Goal: Find specific fact: Find contact information

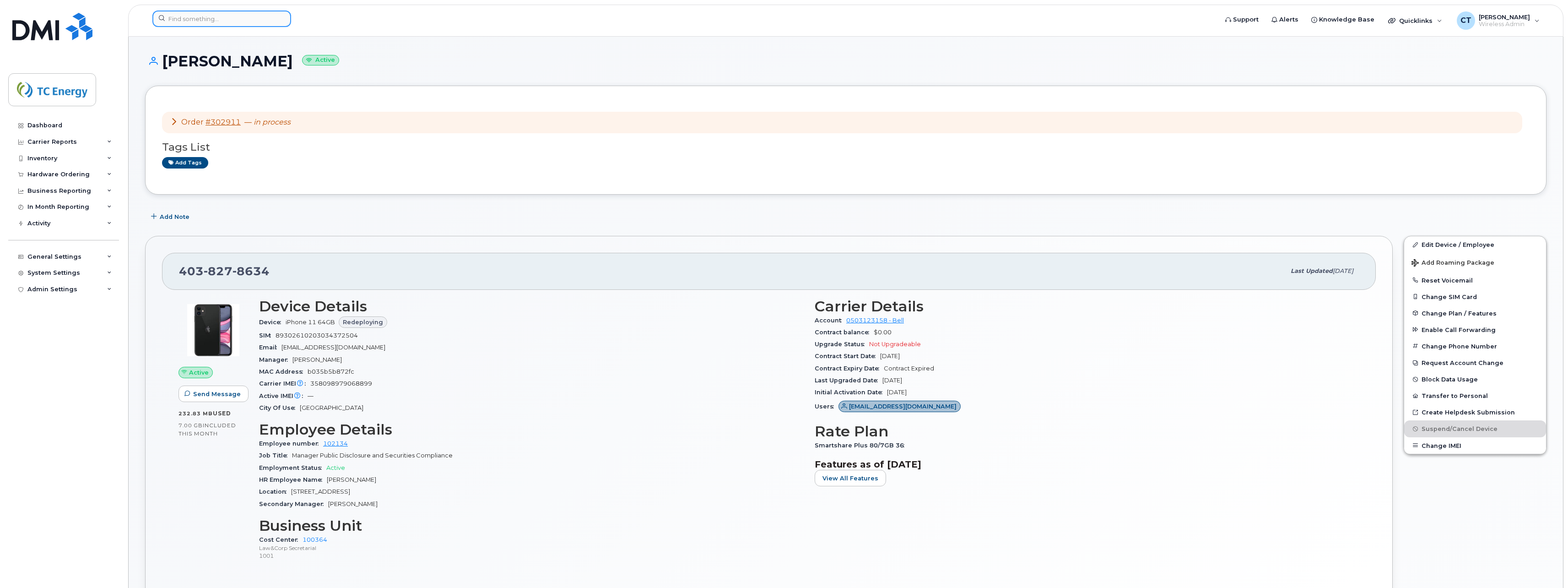
click at [280, 18] on div at bounding box center [222, 19] width 139 height 17
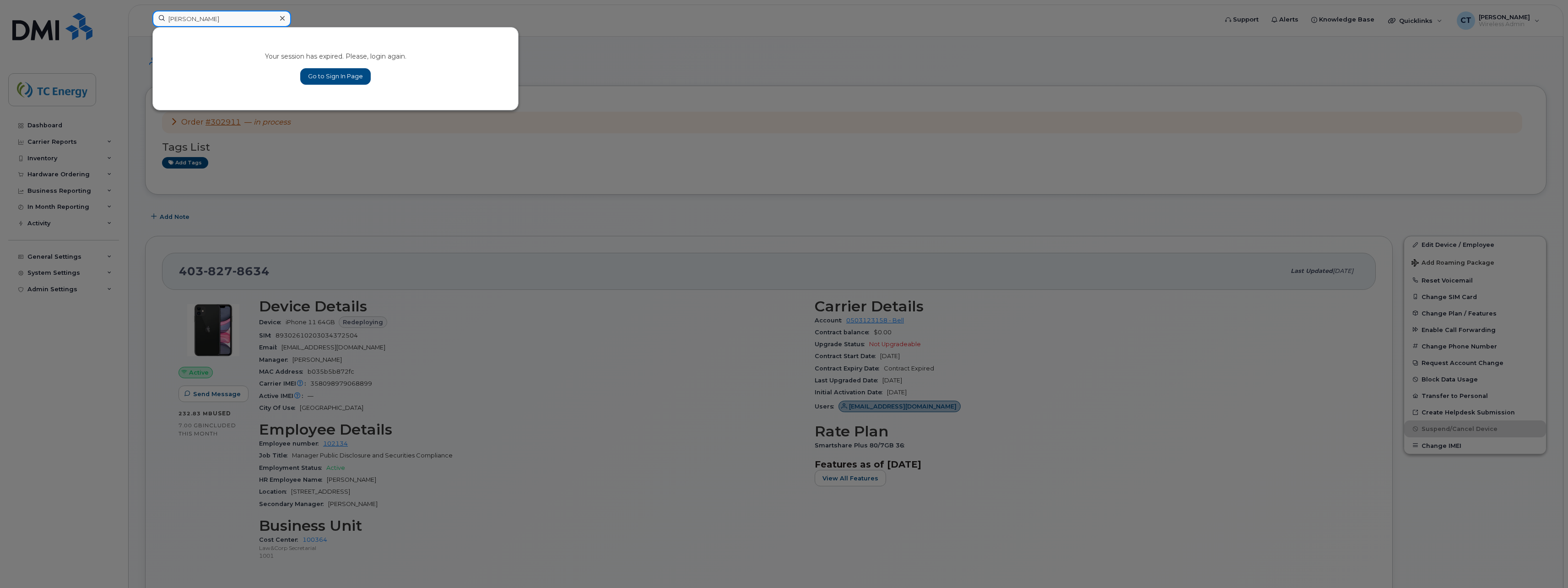
type input "christopher smith"
click at [319, 74] on link "Go to Sign In Page" at bounding box center [336, 76] width 71 height 17
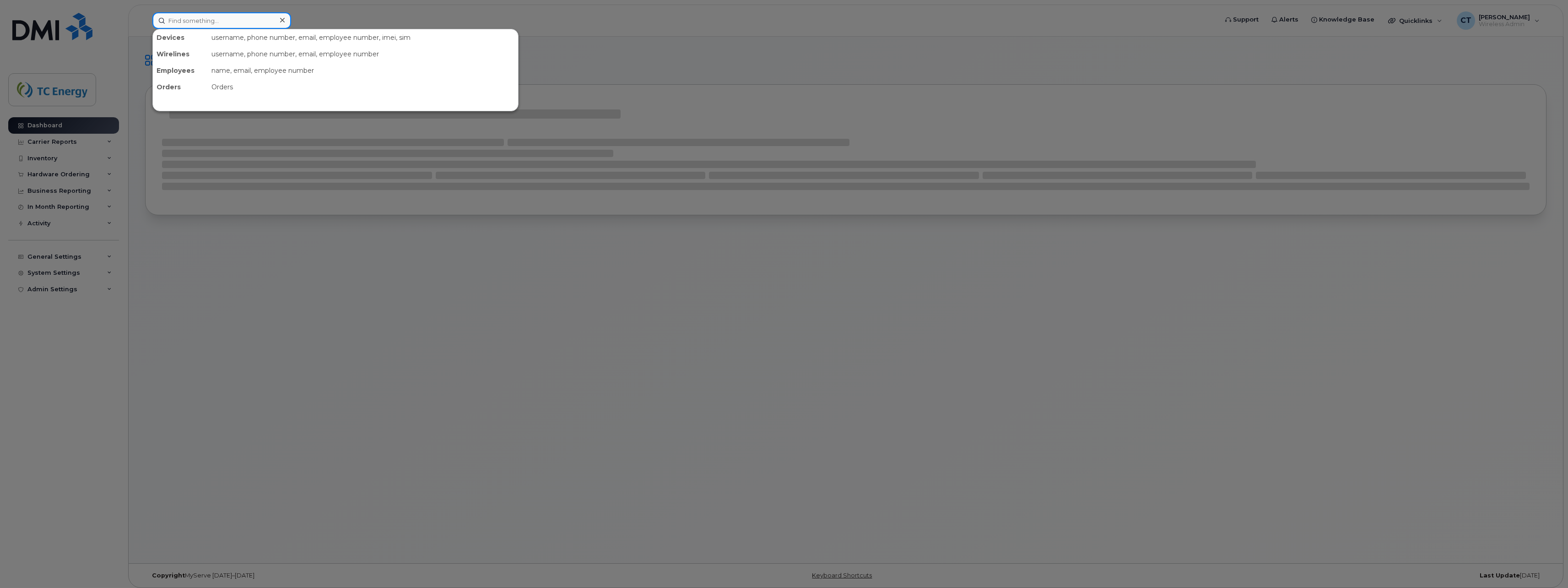
click at [195, 17] on input at bounding box center [222, 21] width 139 height 17
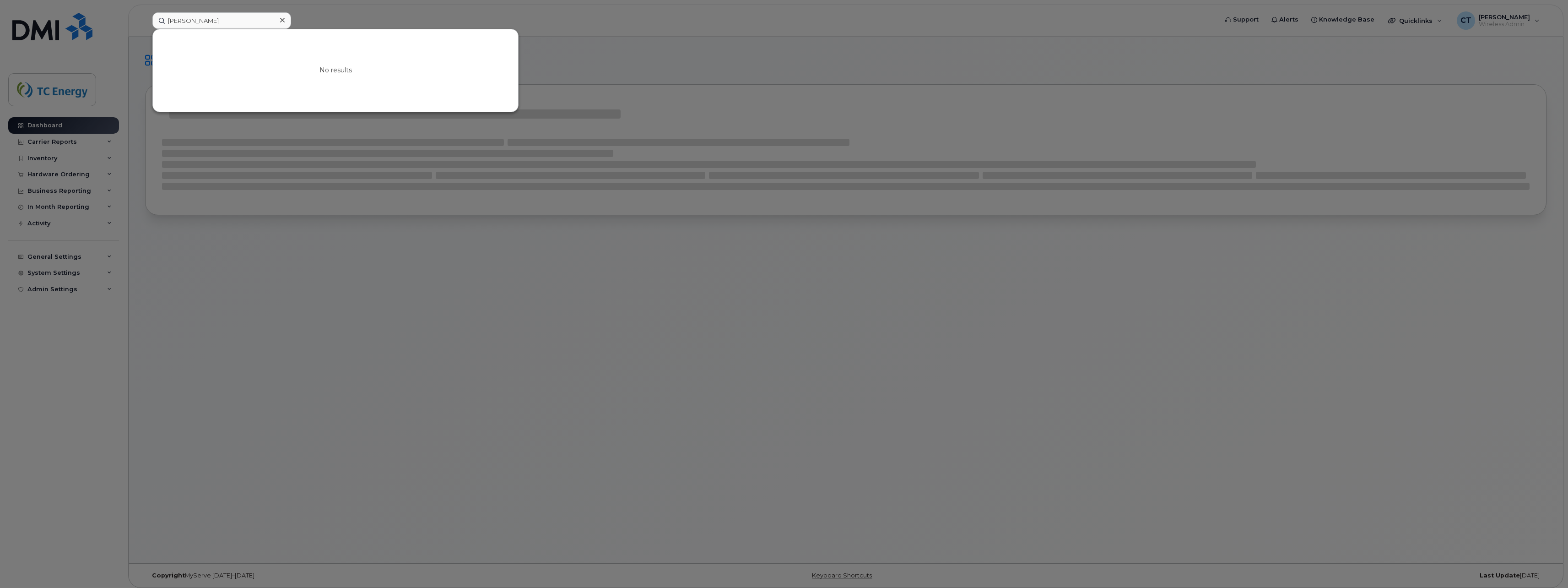
click at [375, 20] on div at bounding box center [784, 294] width 1568 height 588
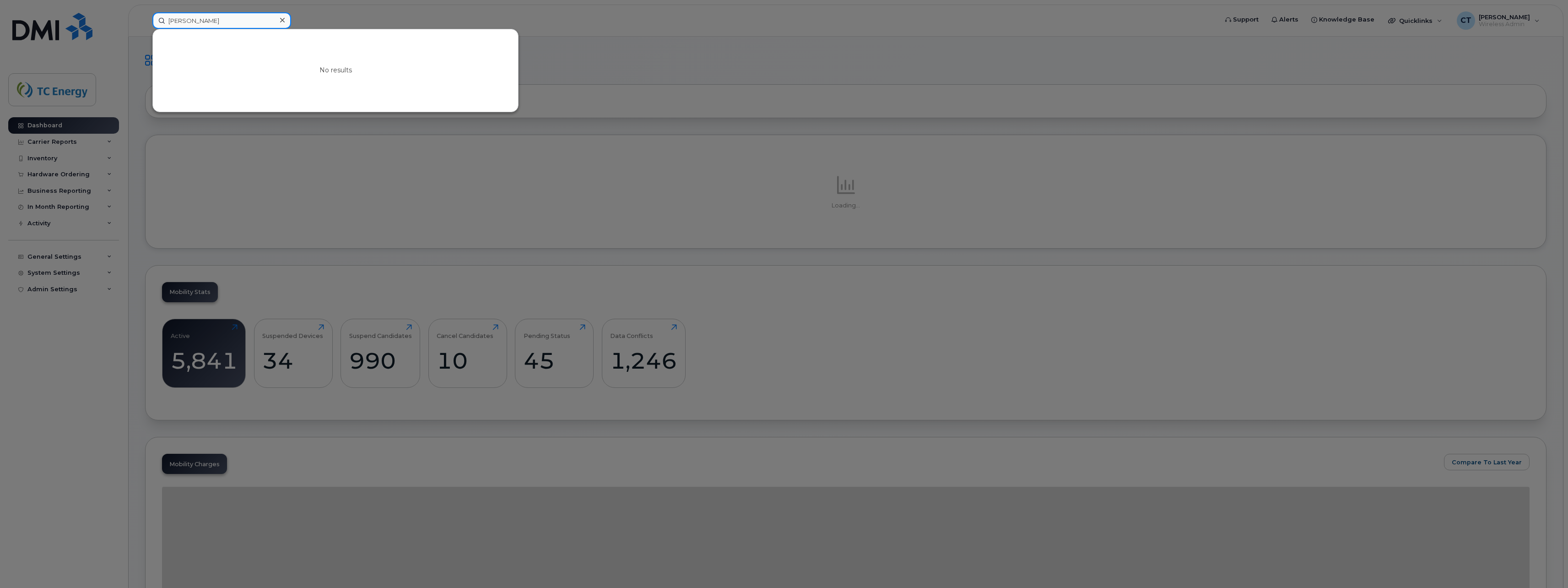
drag, startPoint x: 242, startPoint y: 21, endPoint x: 153, endPoint y: 25, distance: 89.1
click at [145, 26] on div "christopher smith No results" at bounding box center [682, 21] width 1074 height 17
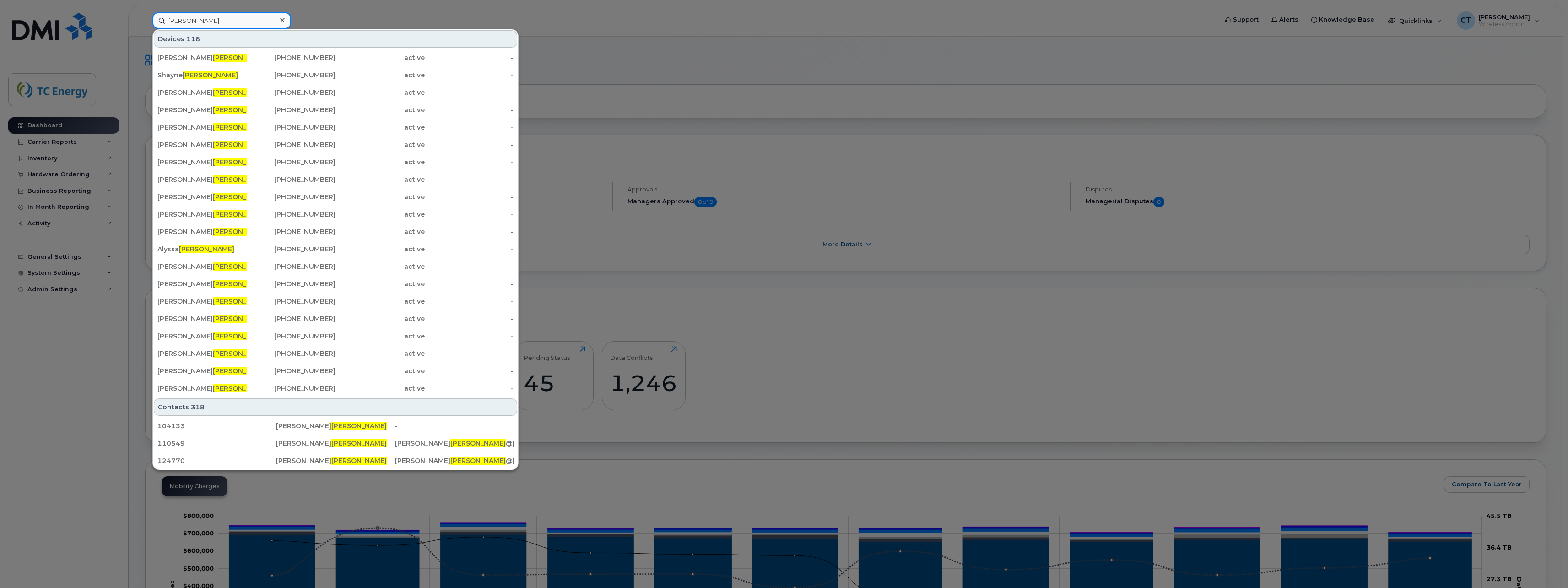
click at [226, 18] on input "smith" at bounding box center [222, 21] width 139 height 17
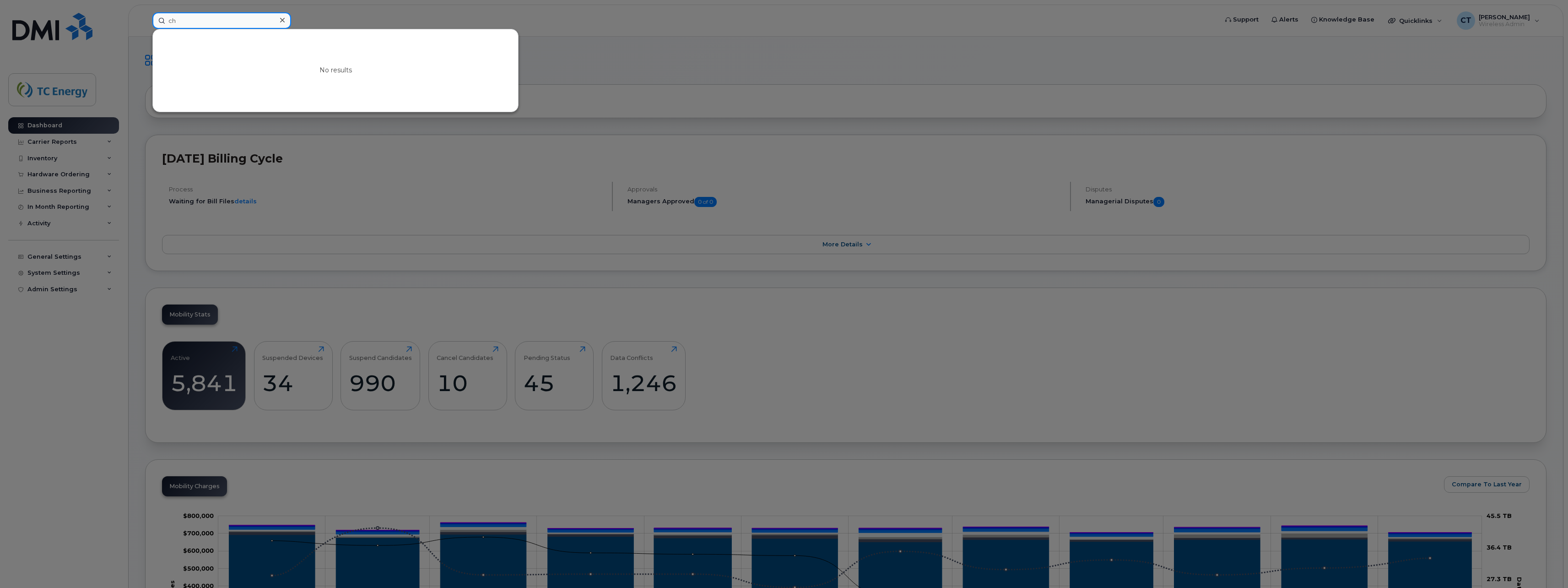
type input "c"
click at [808, 50] on div at bounding box center [784, 294] width 1568 height 588
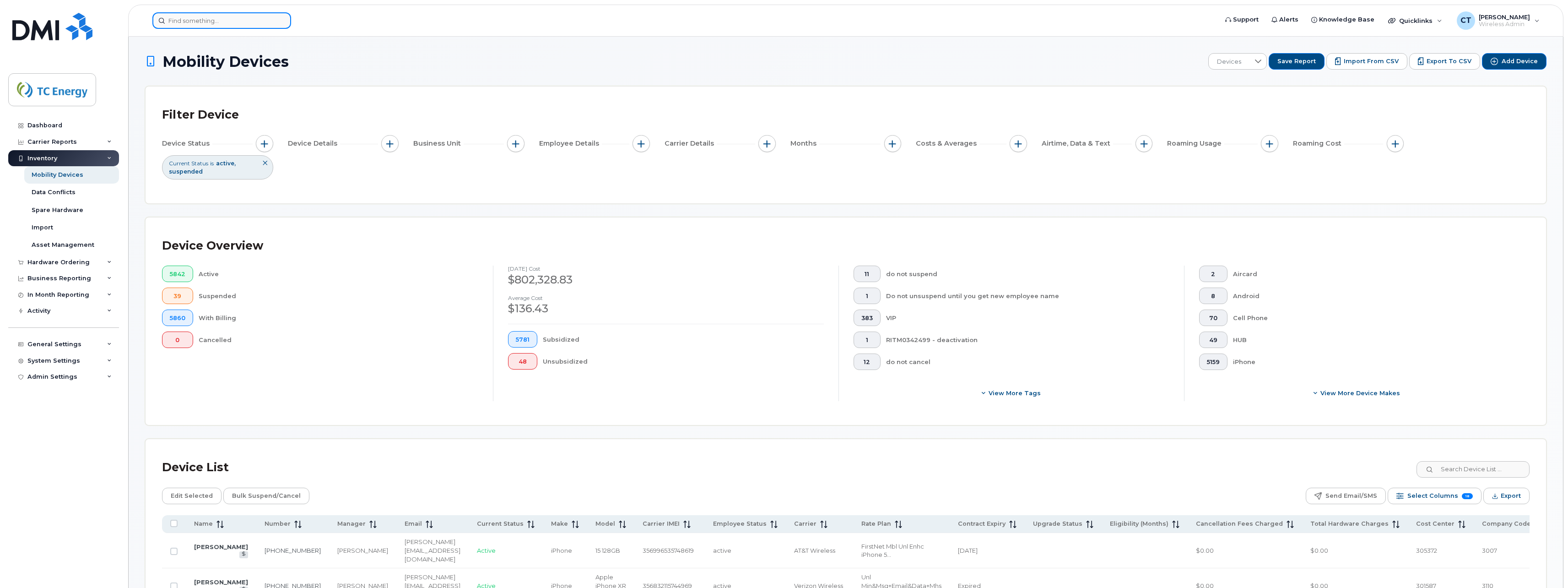
scroll to position [229, 0]
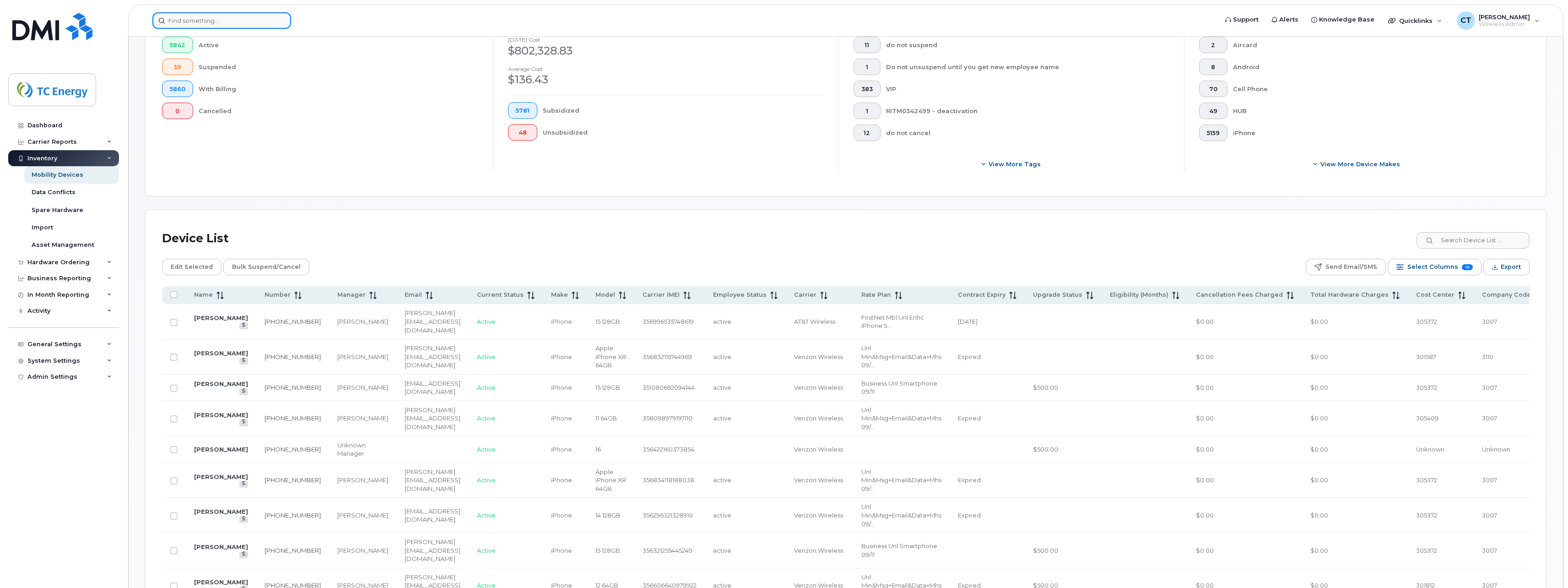
click at [242, 25] on input at bounding box center [222, 21] width 139 height 17
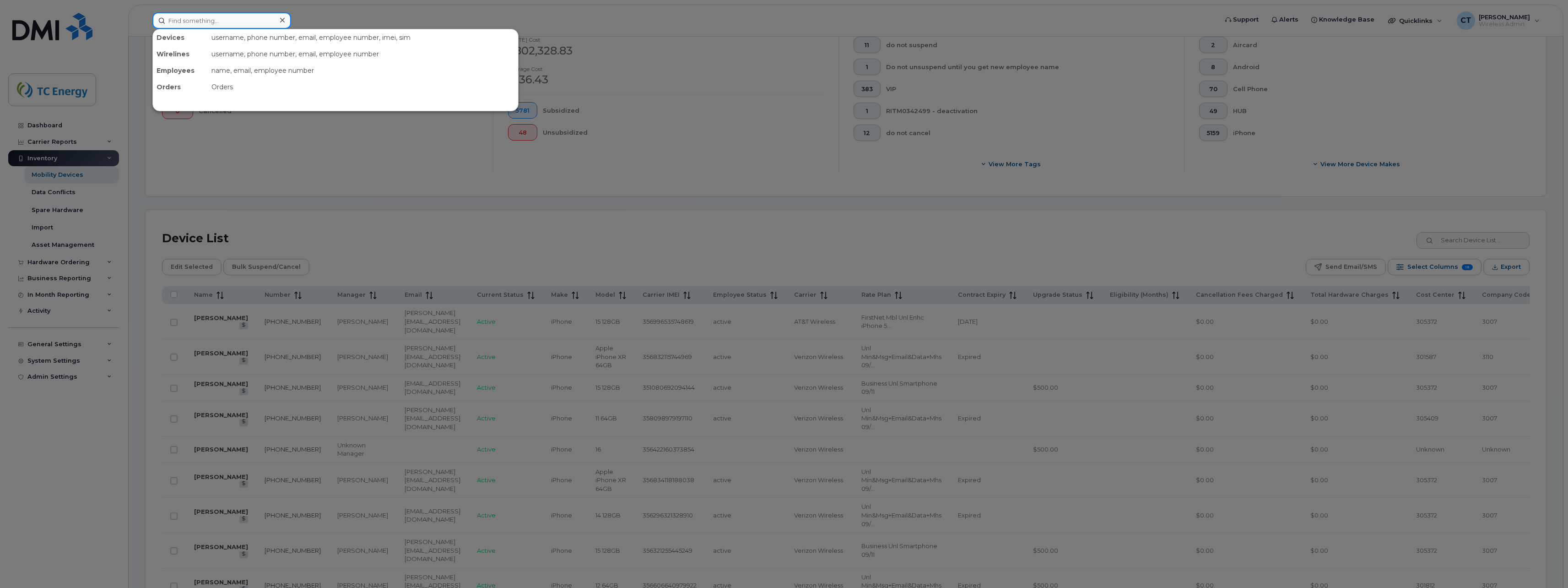
paste input "5742866065"
type input "5742866065"
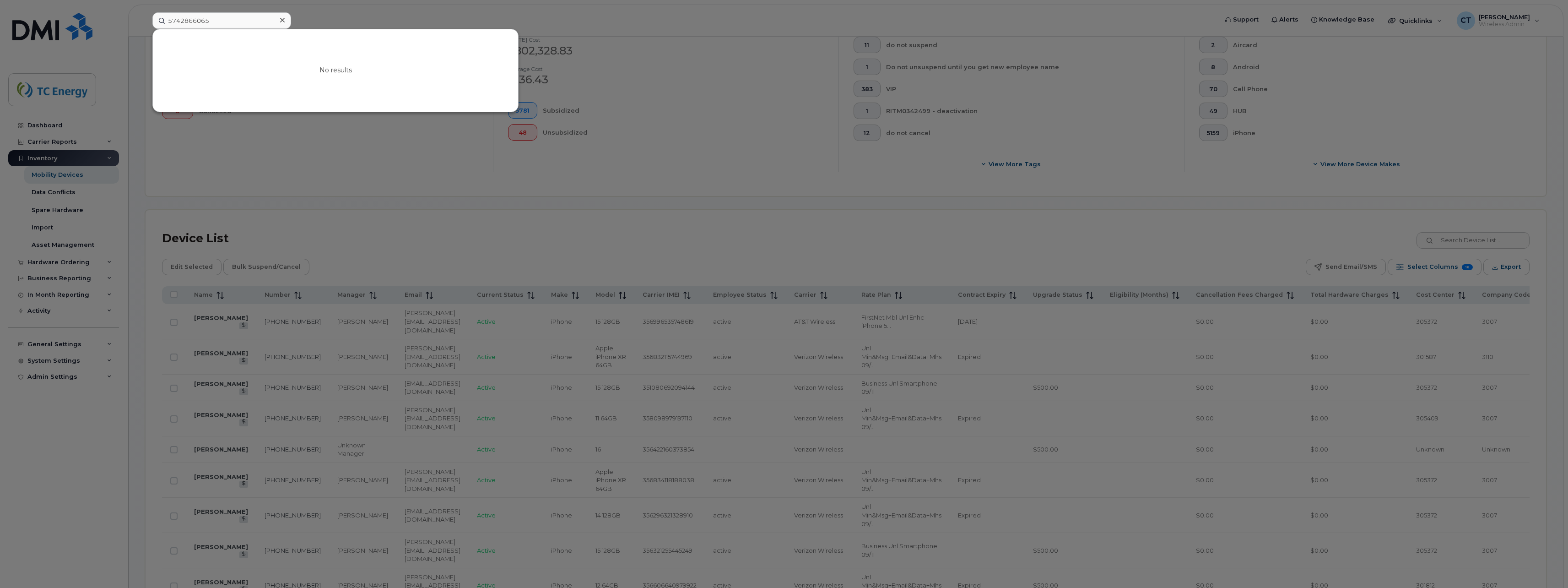
click at [279, 18] on div at bounding box center [283, 21] width 13 height 13
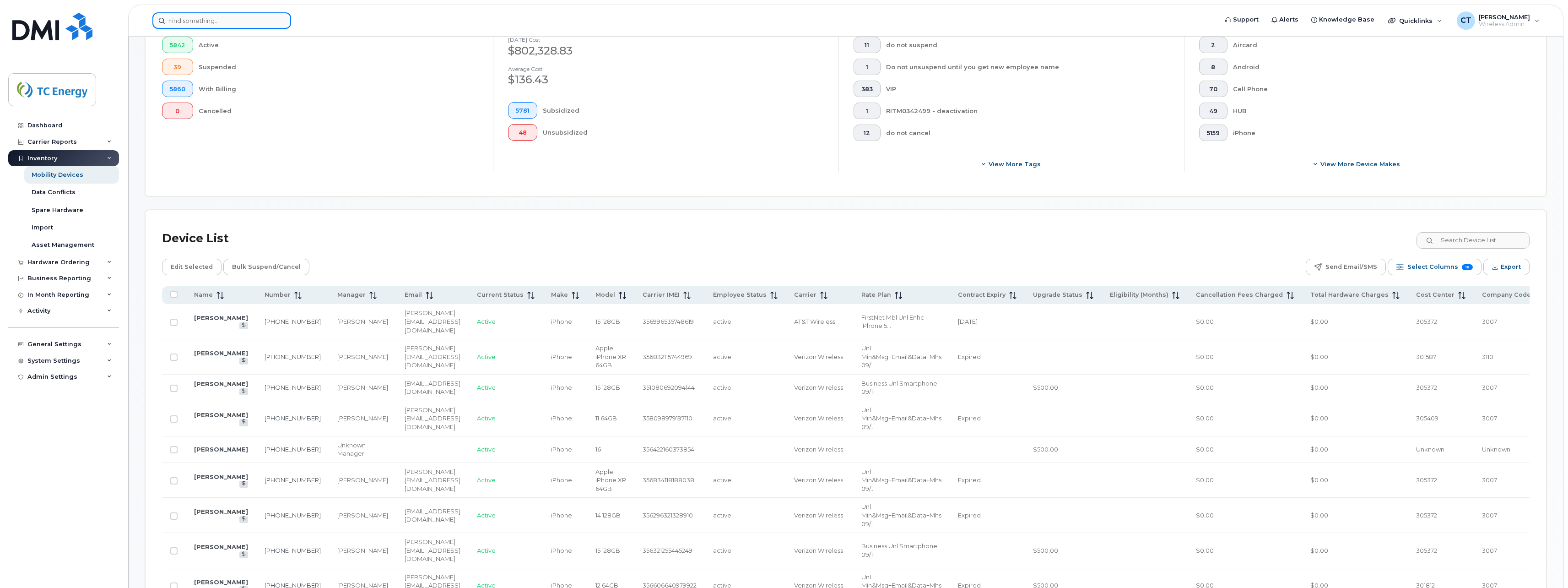
click at [210, 14] on input at bounding box center [222, 21] width 139 height 17
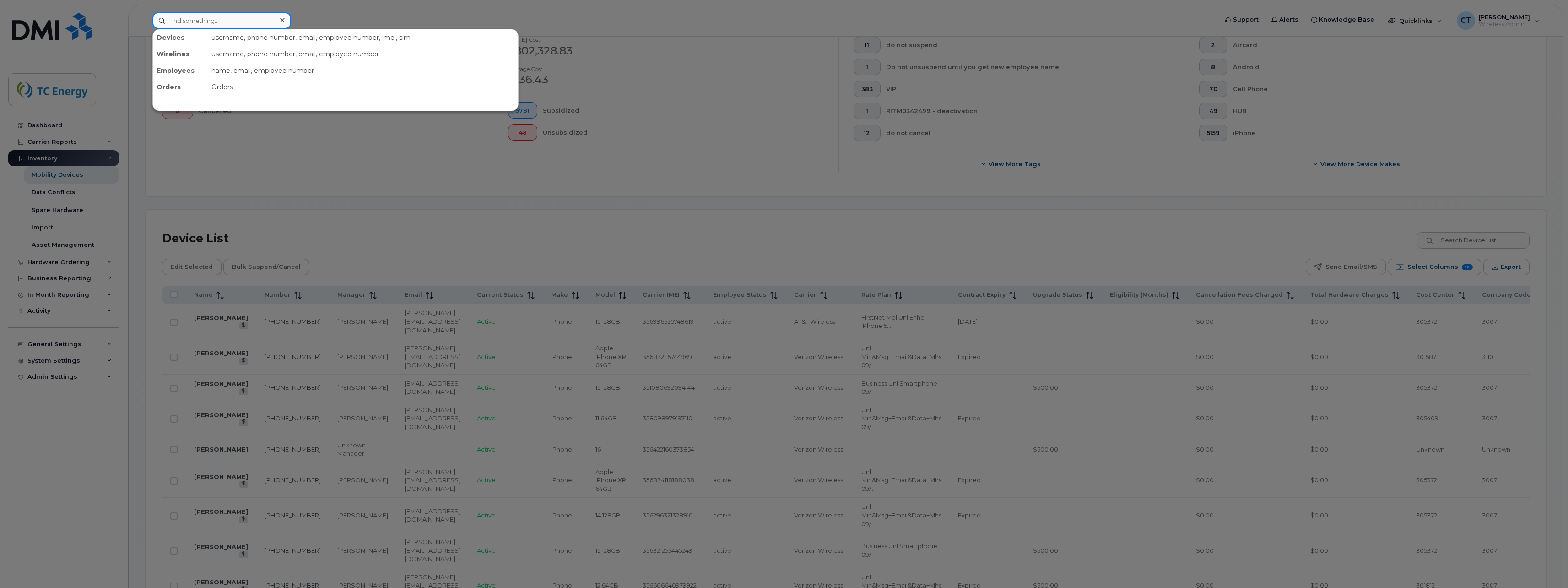
paste input "[PERSON_NAME]"
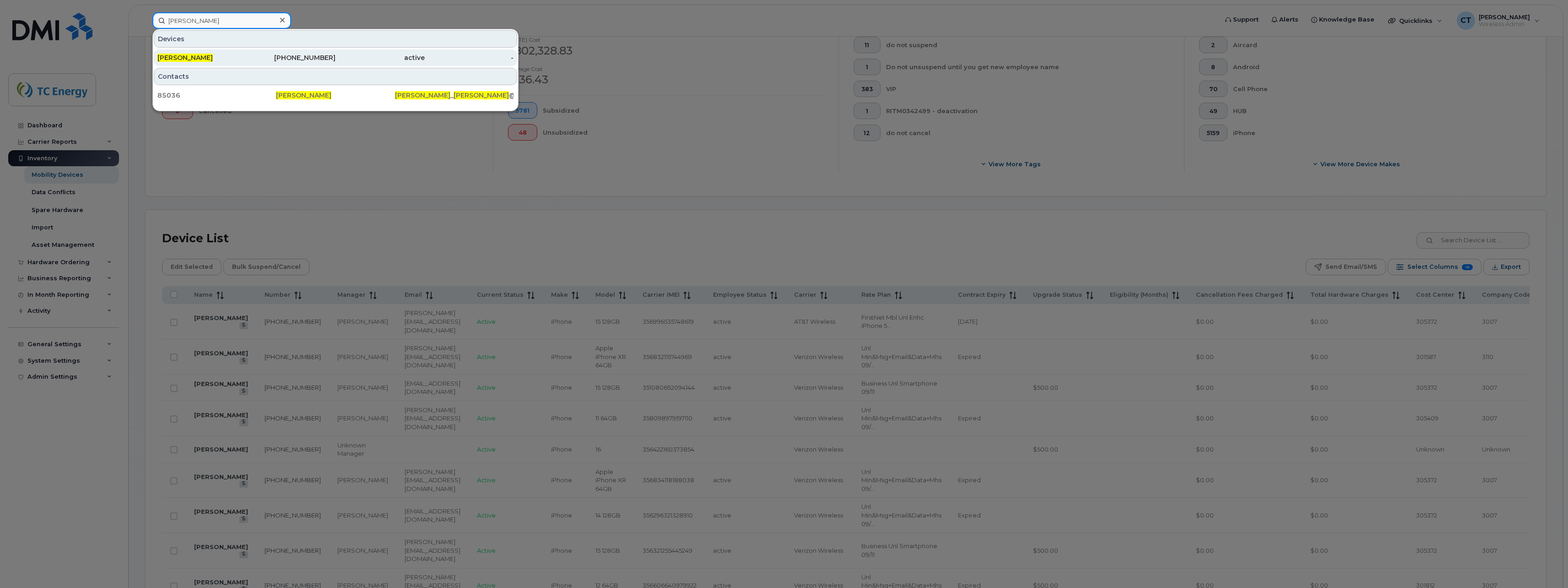
type input "[PERSON_NAME]"
click at [236, 56] on div "[PERSON_NAME]" at bounding box center [202, 58] width 89 height 9
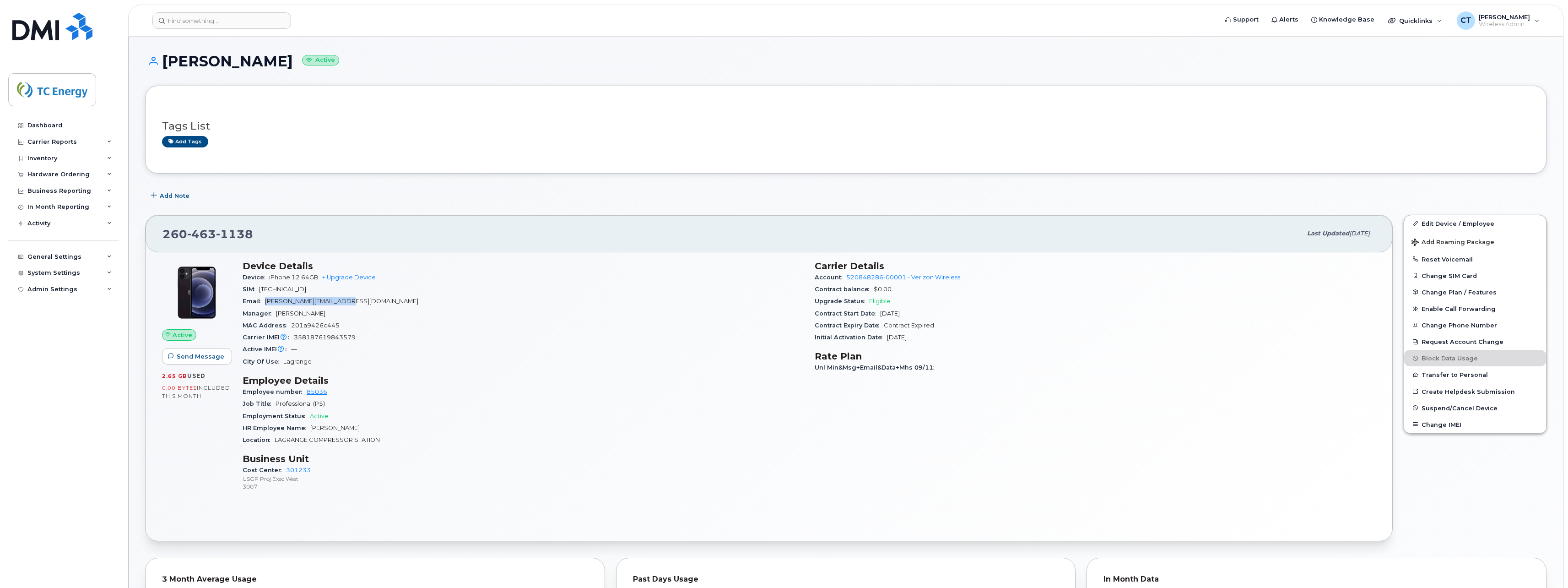
drag, startPoint x: 346, startPoint y: 299, endPoint x: 267, endPoint y: 301, distance: 79.0
click at [267, 301] on div "Email [PERSON_NAME][EMAIL_ADDRESS][DOMAIN_NAME]" at bounding box center [523, 301] width 561 height 12
copy span "[PERSON_NAME][EMAIL_ADDRESS][DOMAIN_NAME]"
drag, startPoint x: 355, startPoint y: 336, endPoint x: 295, endPoint y: 337, distance: 60.0
click at [295, 337] on span "358187619843579" at bounding box center [325, 337] width 62 height 7
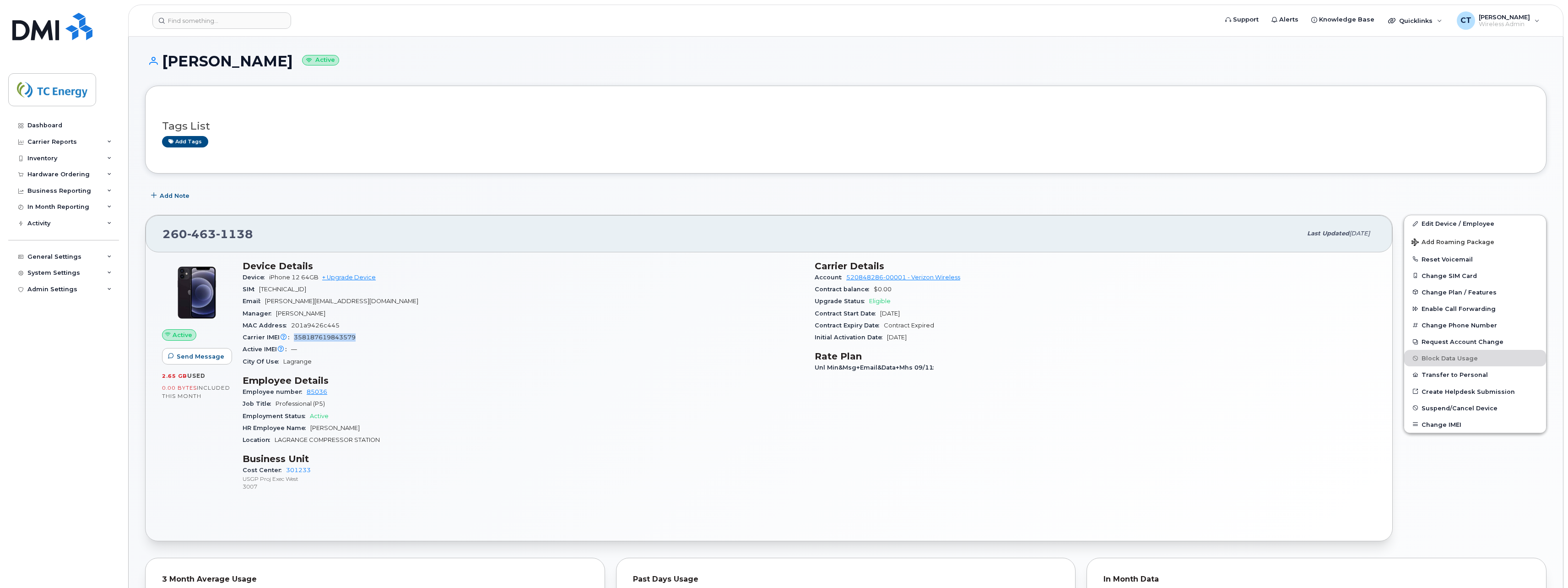
copy span "358187619843579"
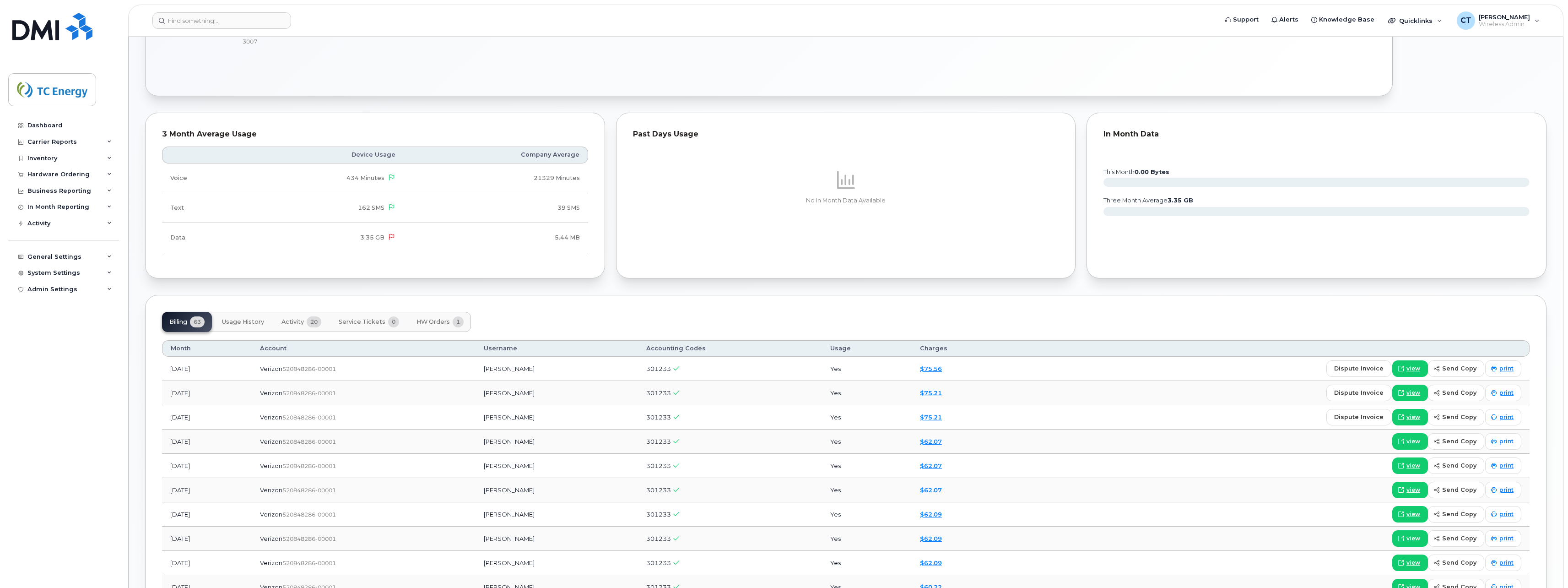
scroll to position [458, 0]
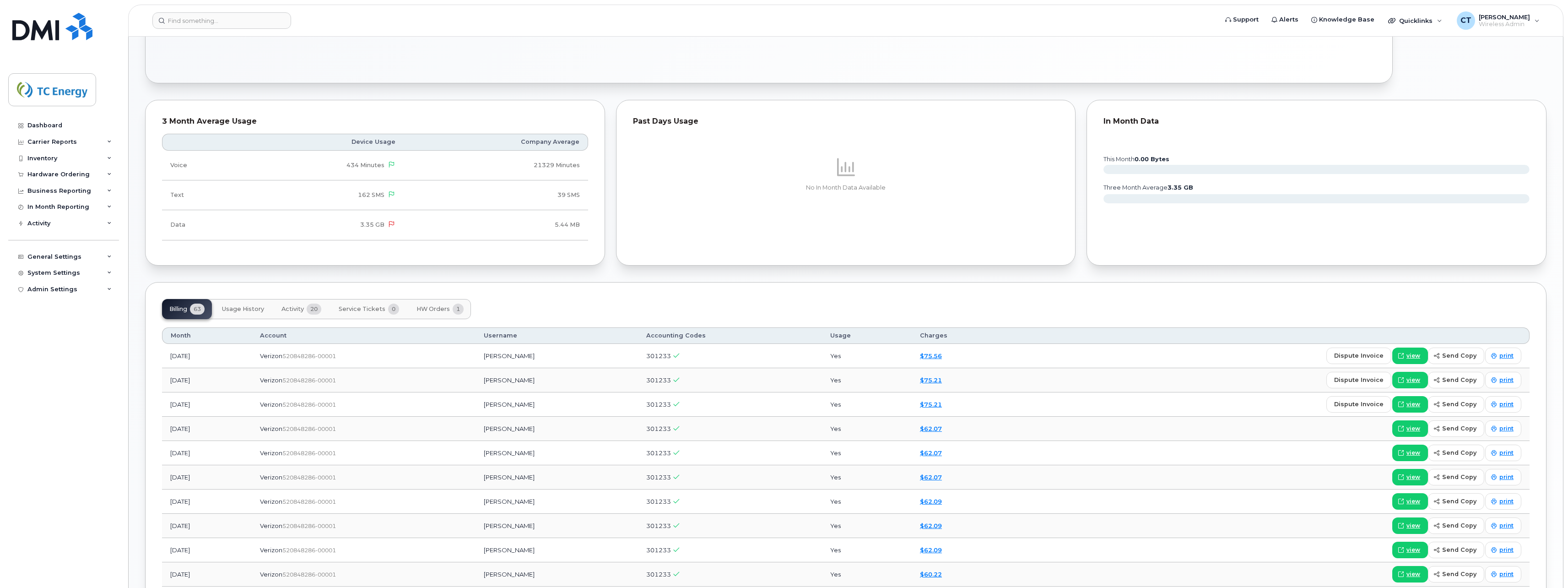
click at [283, 308] on span "Activity" at bounding box center [293, 309] width 23 height 7
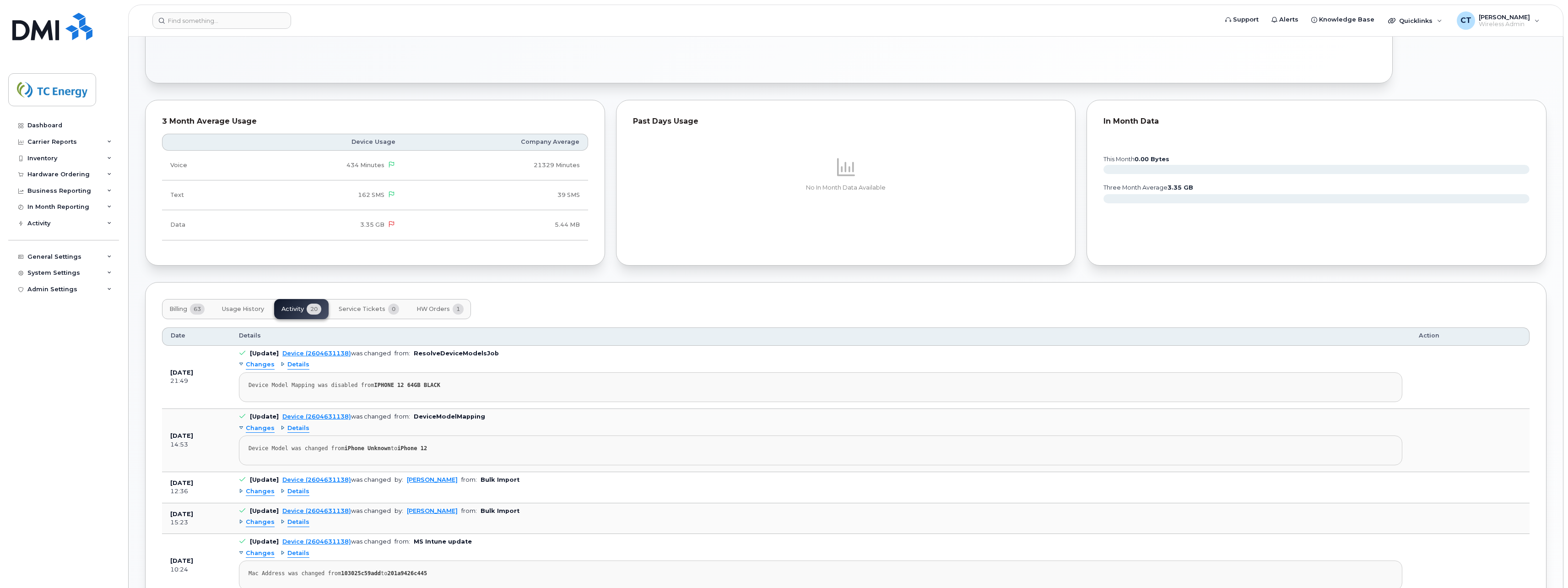
click at [178, 309] on span "Billing" at bounding box center [178, 309] width 18 height 7
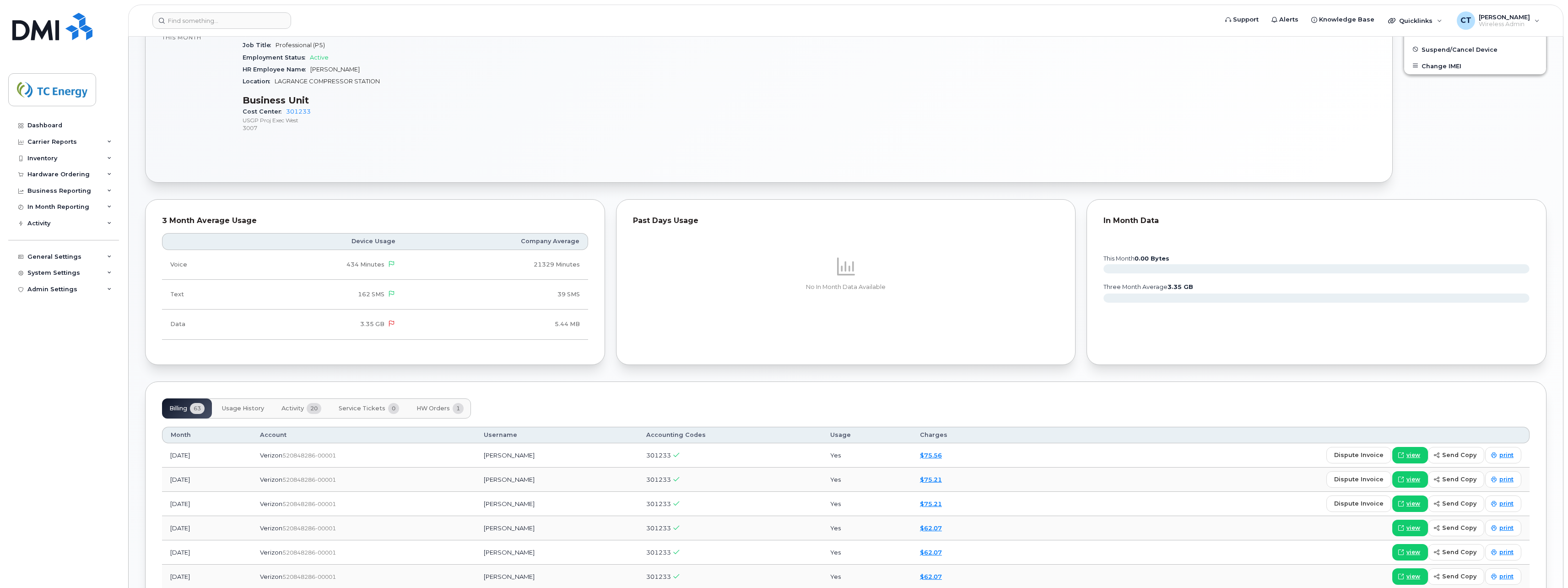
scroll to position [0, 0]
